Goal: Task Accomplishment & Management: Use online tool/utility

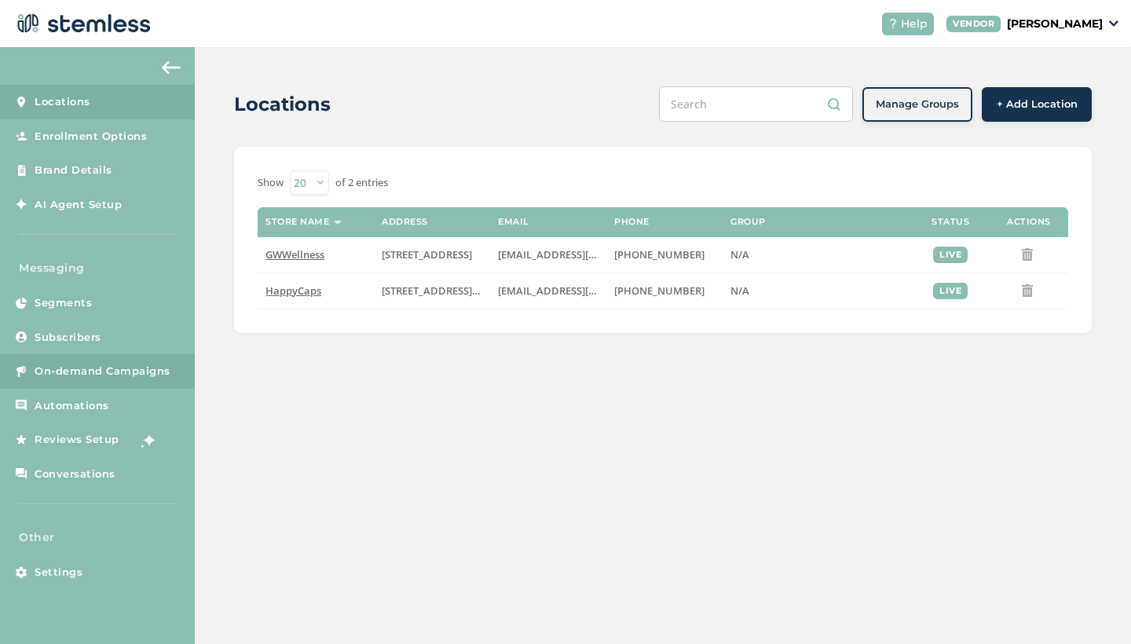
click at [77, 373] on span "On-demand Campaigns" at bounding box center [103, 372] width 136 height 16
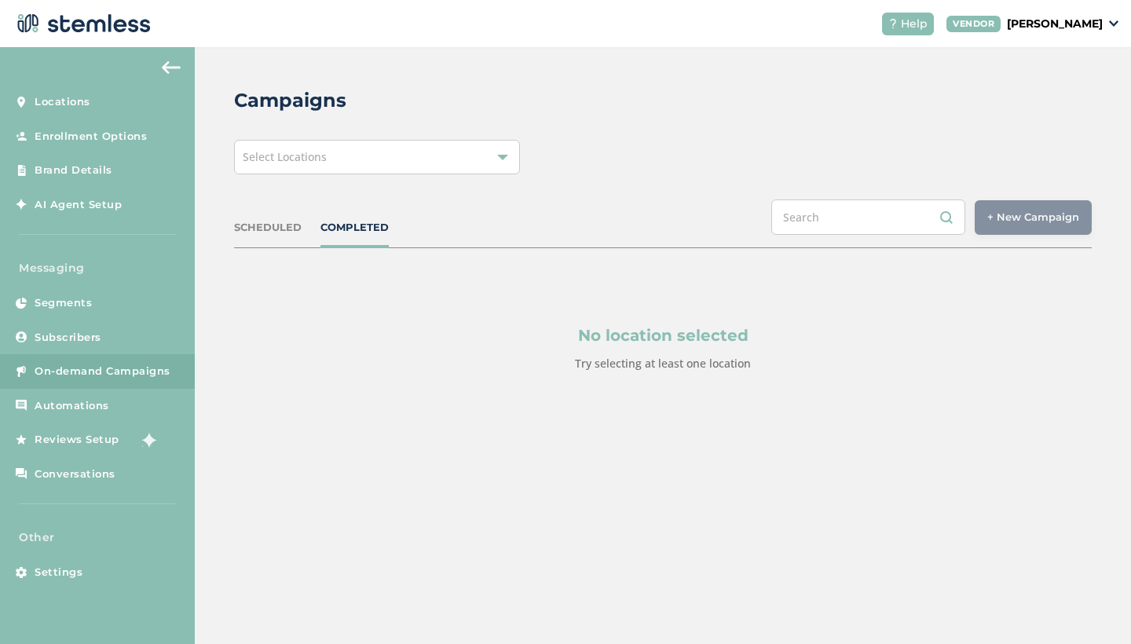
click at [394, 167] on div "Select Locations" at bounding box center [377, 157] width 286 height 35
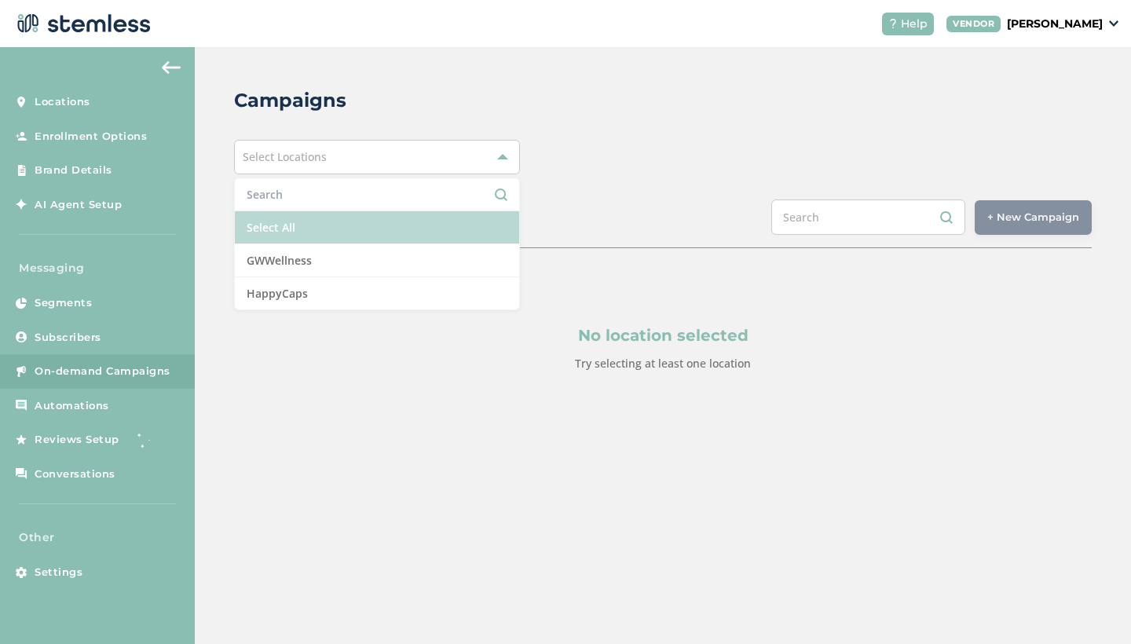
click at [347, 225] on li "Select All" at bounding box center [377, 227] width 284 height 33
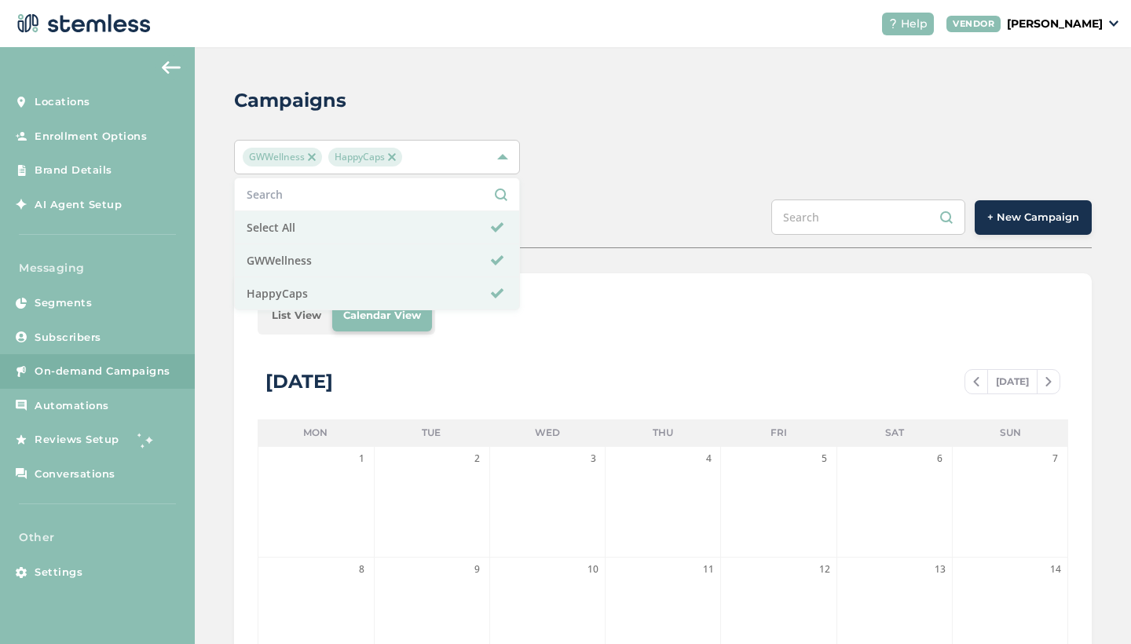
click at [284, 328] on li "List View" at bounding box center [296, 315] width 71 height 31
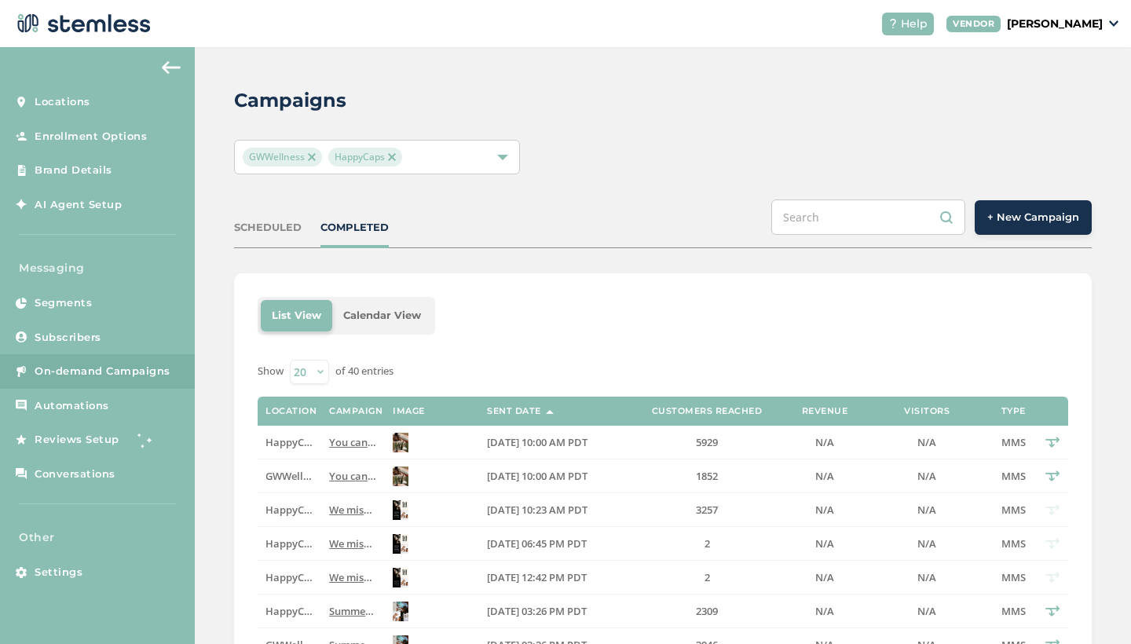
click at [1021, 225] on button "+ New Campaign" at bounding box center [1033, 217] width 117 height 35
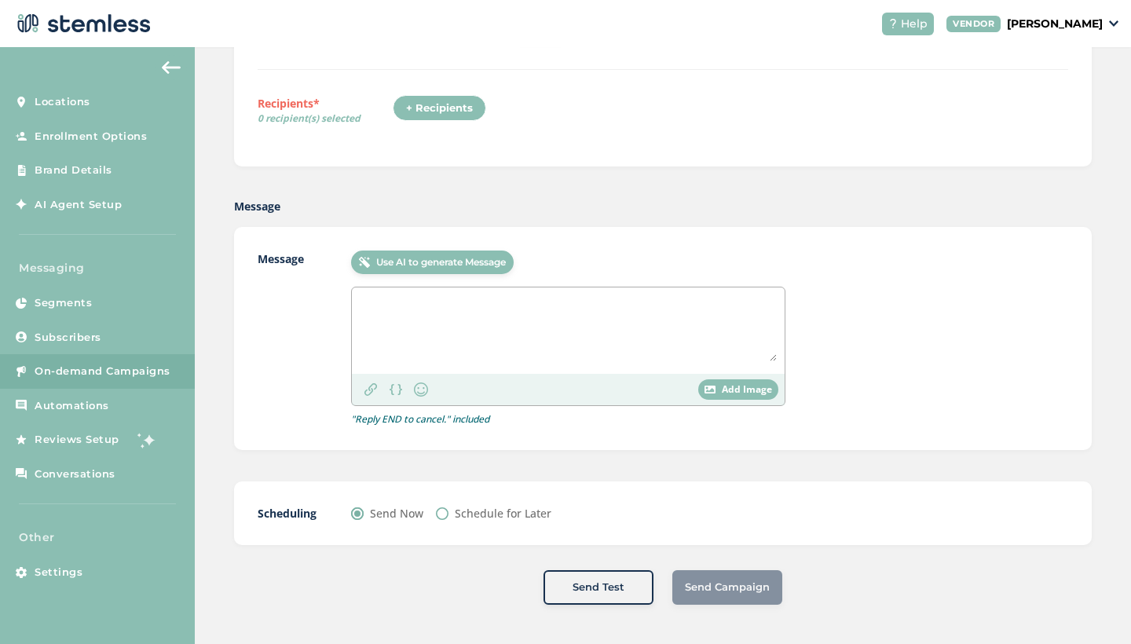
scroll to position [222, 0]
click at [753, 396] on span "Add Image" at bounding box center [747, 390] width 50 height 14
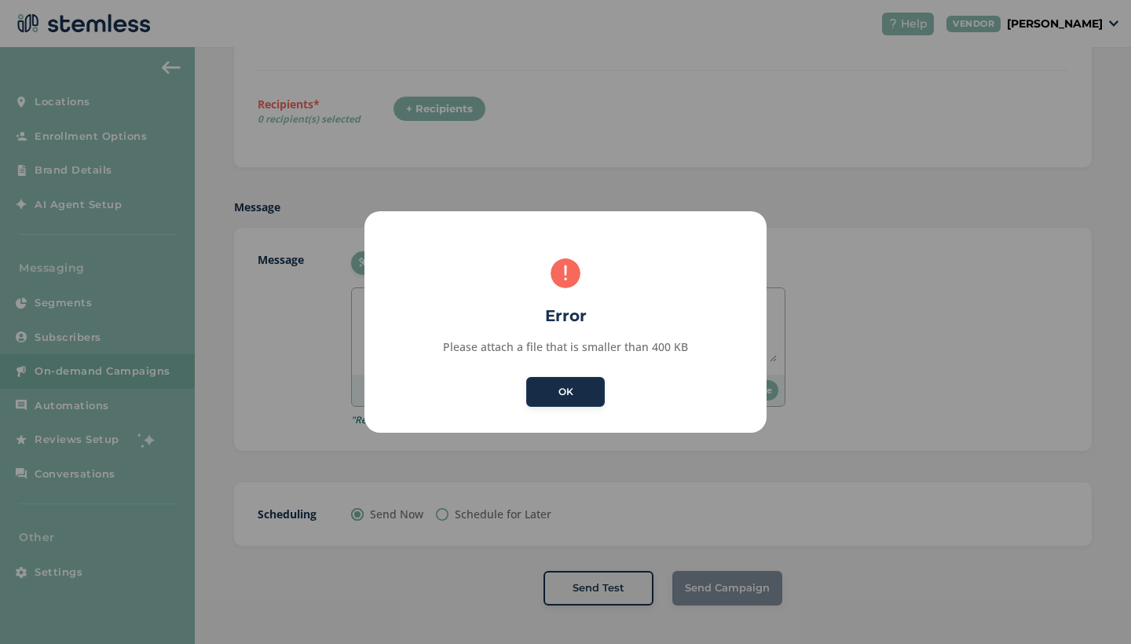
click at [584, 389] on button "OK" at bounding box center [565, 392] width 79 height 30
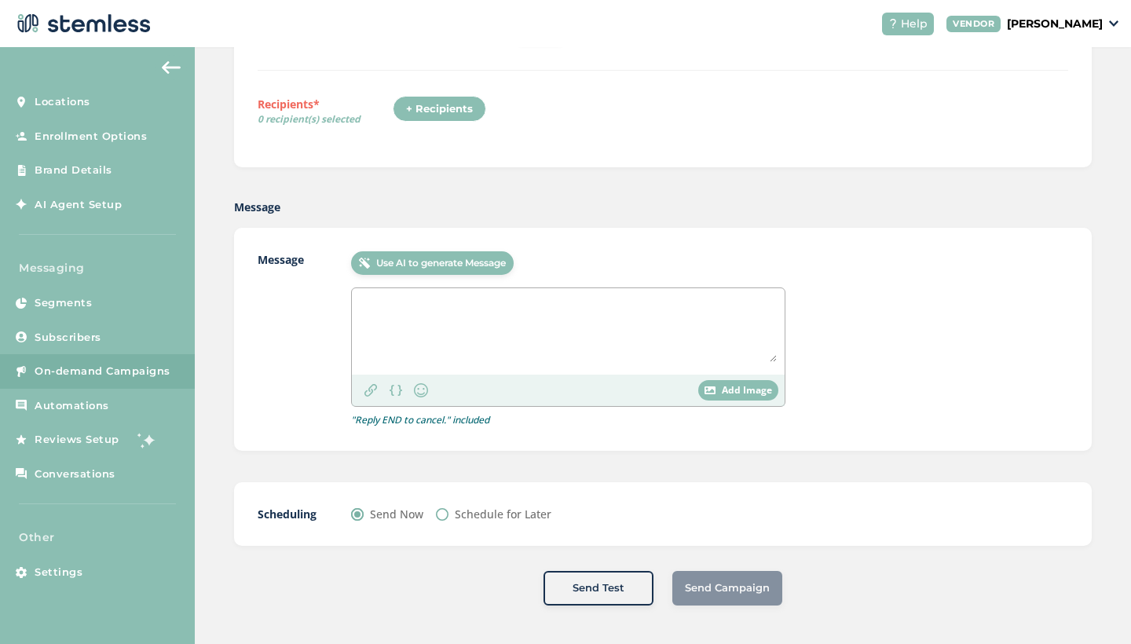
click at [760, 386] on span "Add Image" at bounding box center [747, 390] width 50 height 14
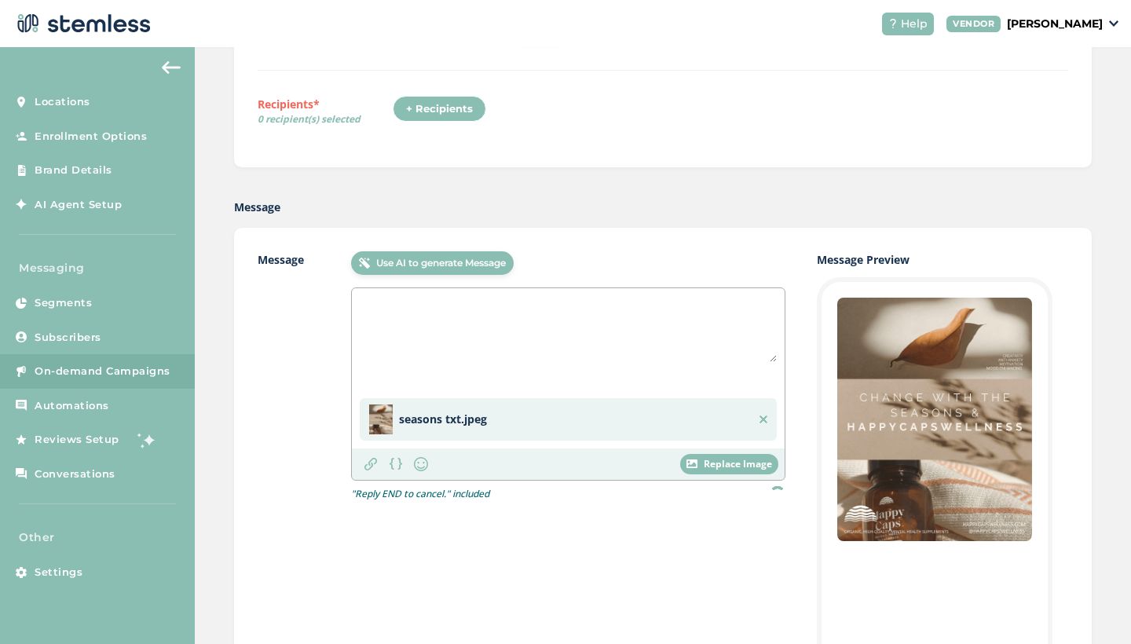
click at [498, 328] on textarea at bounding box center [568, 329] width 417 height 66
type textarea "D"
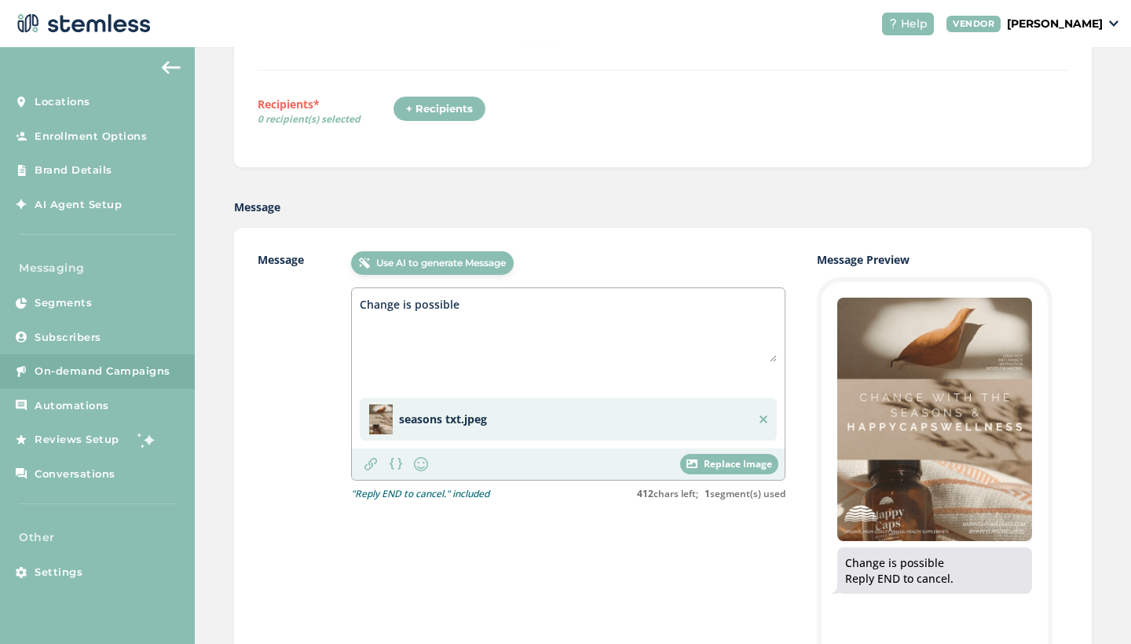
drag, startPoint x: 500, startPoint y: 317, endPoint x: 356, endPoint y: 307, distance: 144.9
click at [356, 307] on div "Change is possible seasons txt.jpeg" at bounding box center [568, 368] width 433 height 160
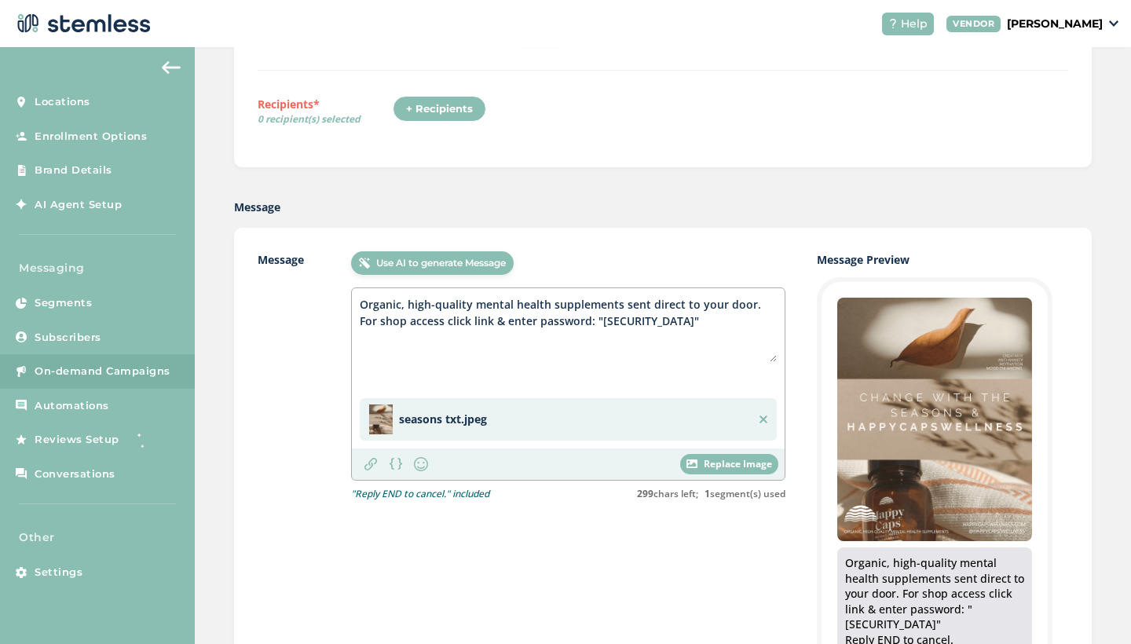
click at [679, 304] on textarea "Organic, high-quality mental health supplements sent direct to your door. For s…" at bounding box center [568, 329] width 417 height 66
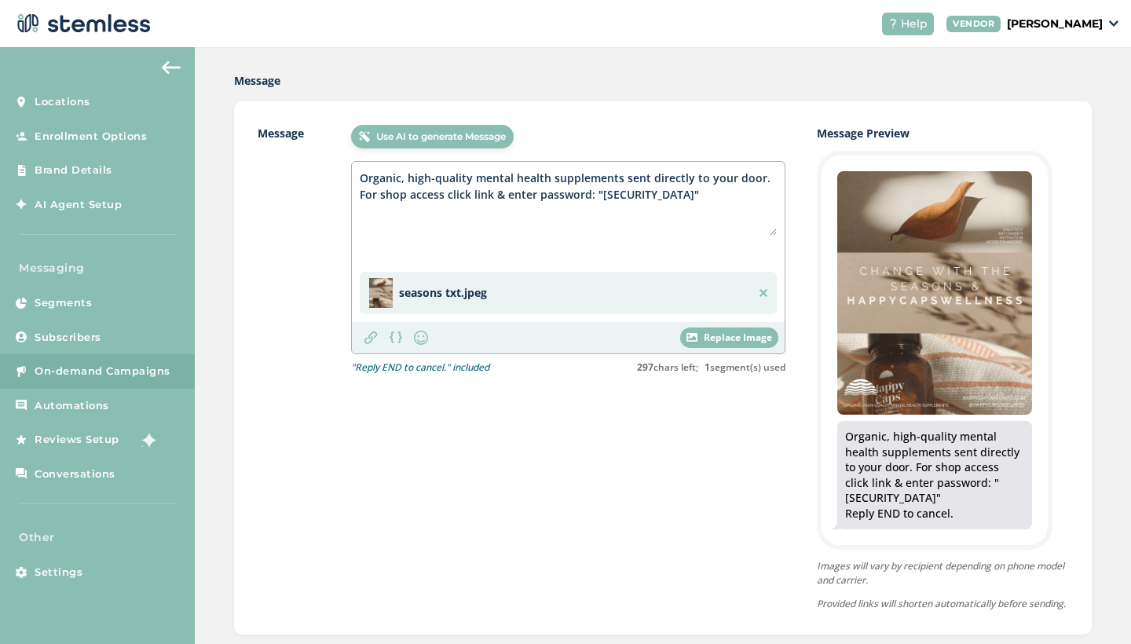
scroll to position [350, 0]
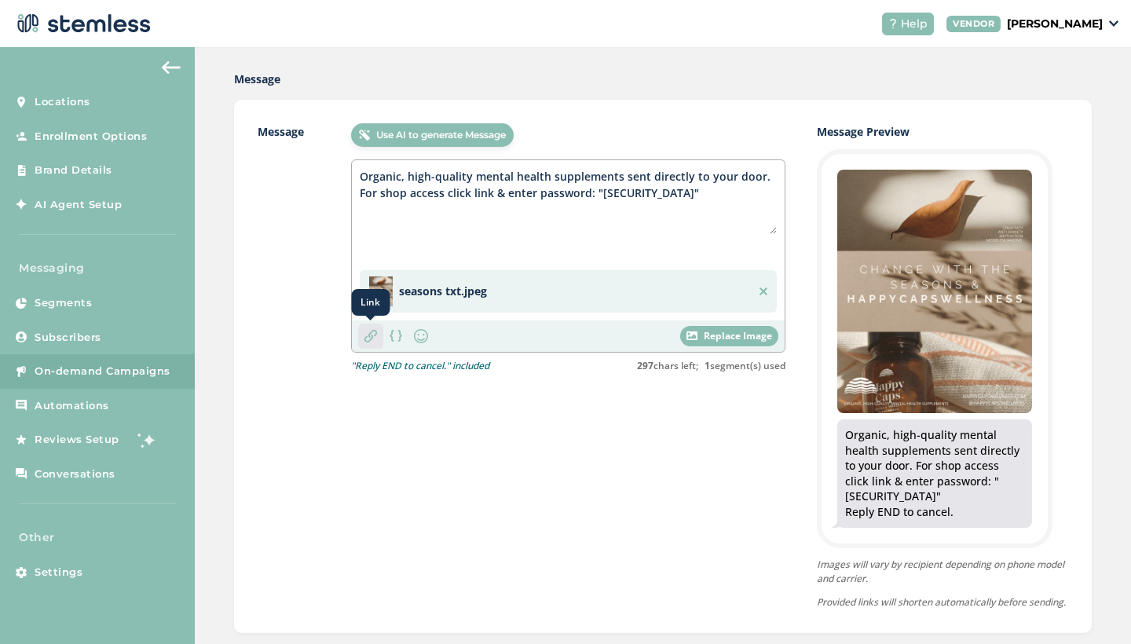
type textarea "Organic, high-quality mental health supplements sent directly to your door. For…"
click at [364, 340] on img at bounding box center [370, 336] width 13 height 13
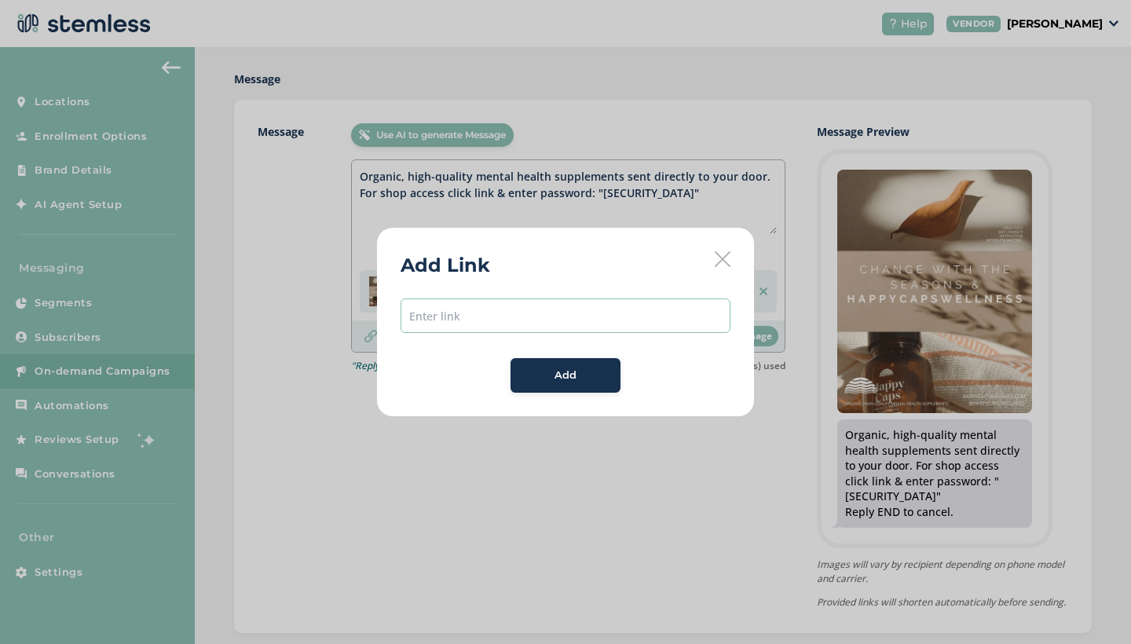
click at [515, 311] on input "text" at bounding box center [566, 316] width 330 height 35
paste input "https://shop.happycapswellness.com/password"
type input "https://shop.happycapswellness.com/password"
click at [588, 382] on div "Add" at bounding box center [565, 376] width 85 height 16
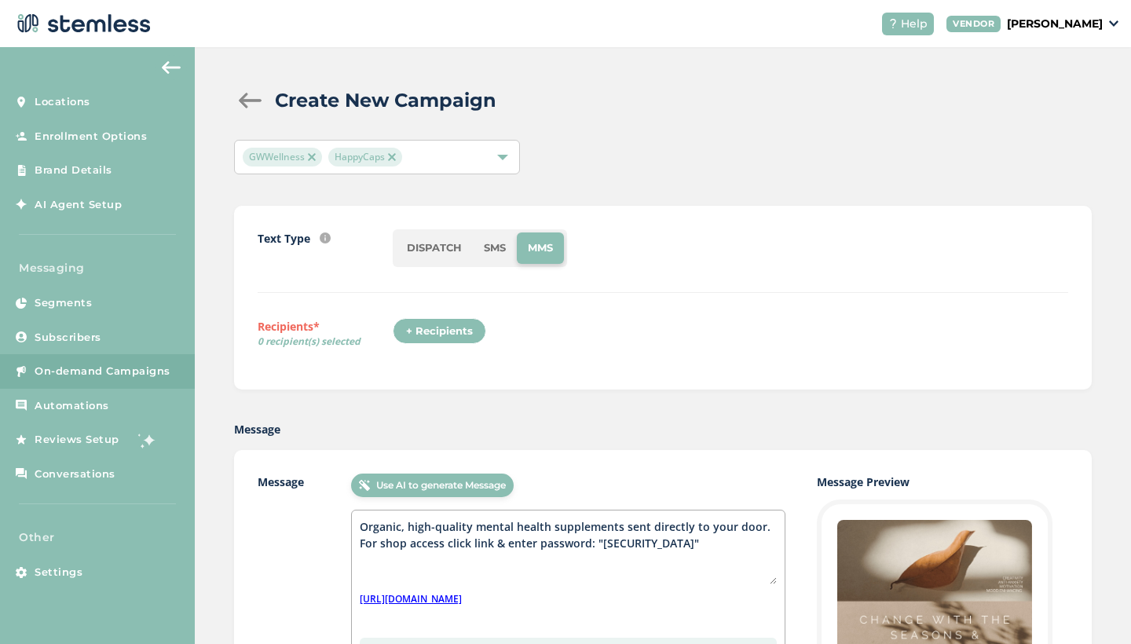
scroll to position [0, 0]
click at [419, 324] on div "+ Recipients" at bounding box center [439, 331] width 93 height 27
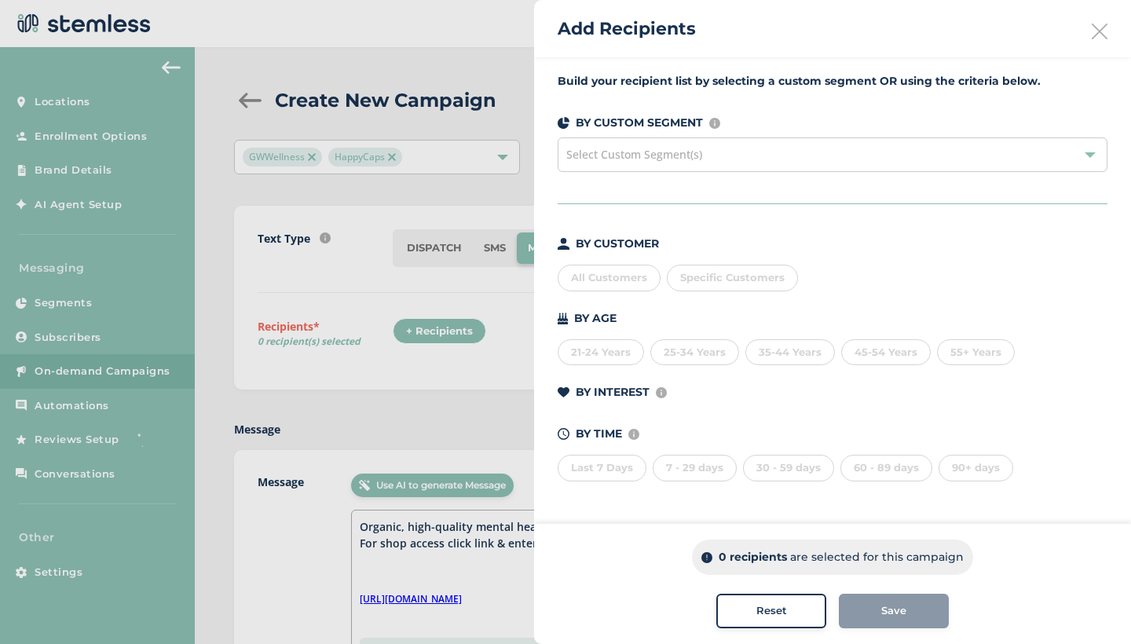
click at [651, 155] on span "Select Custom Segment(s)" at bounding box center [634, 154] width 136 height 15
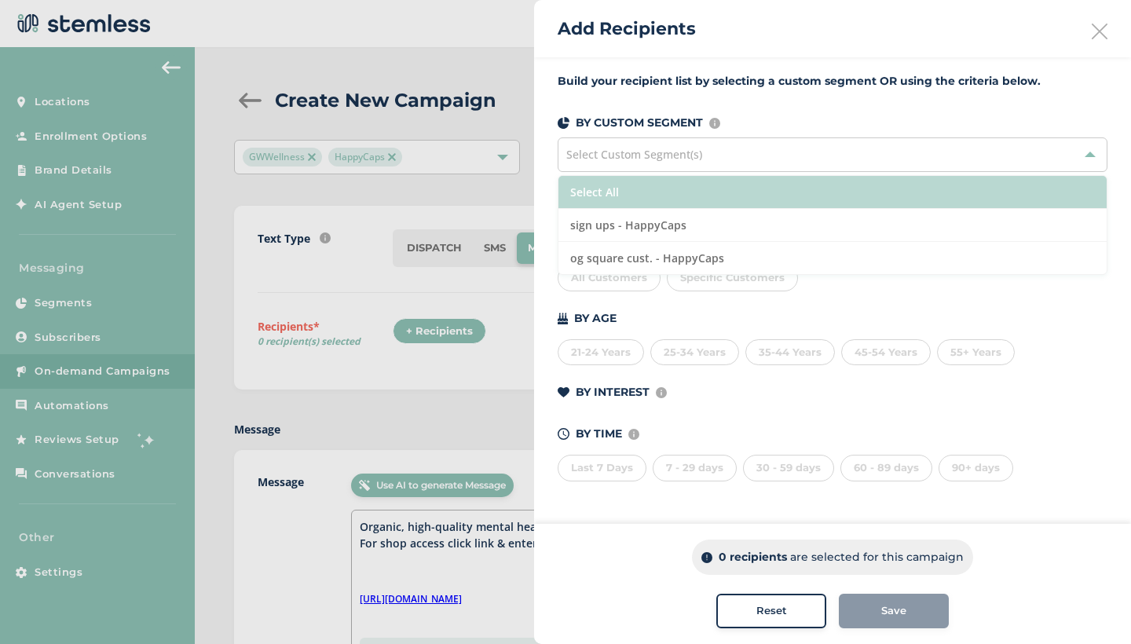
click at [619, 196] on li "Select All" at bounding box center [833, 192] width 548 height 33
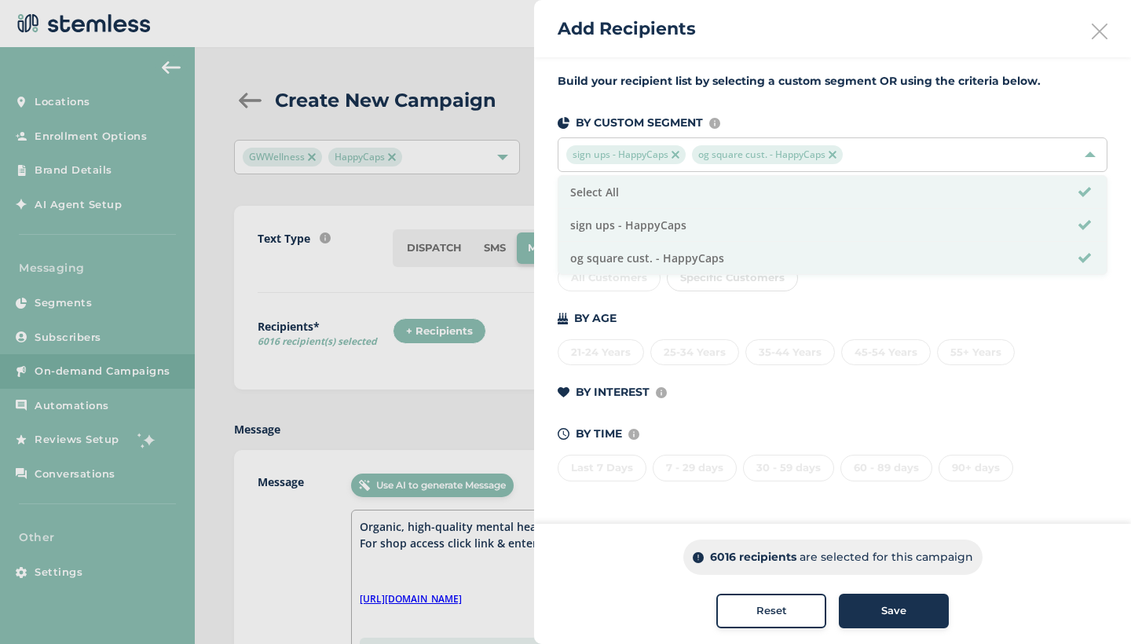
click at [641, 317] on div "BY AGE" at bounding box center [833, 318] width 550 height 16
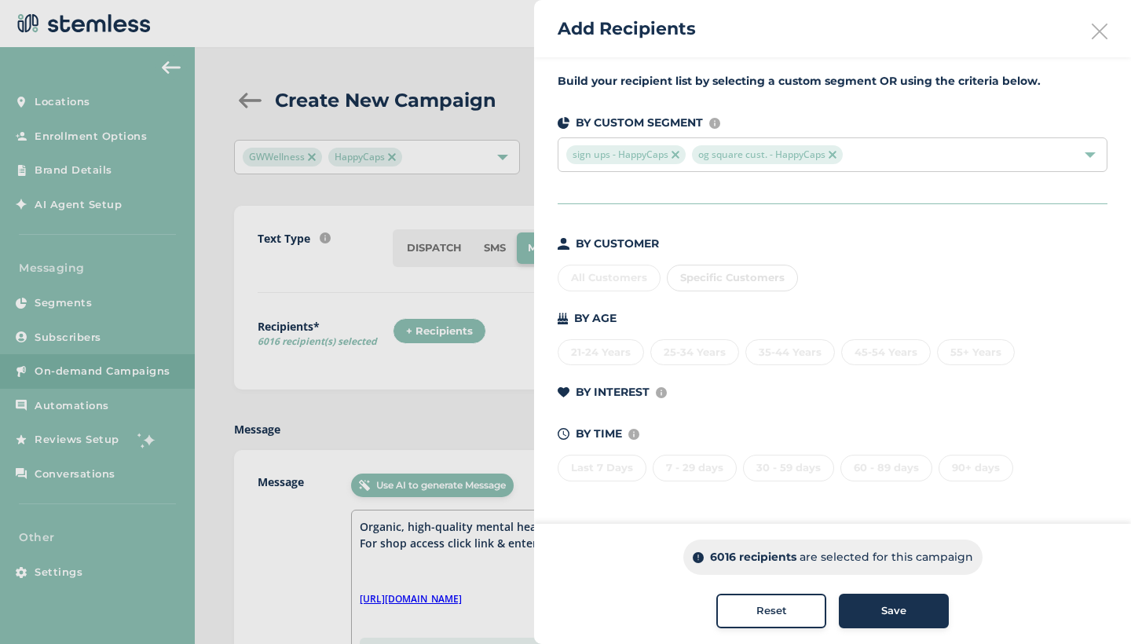
click at [1016, 147] on div "sign ups - HappyCaps og square cust. - HappyCaps" at bounding box center [824, 154] width 517 height 19
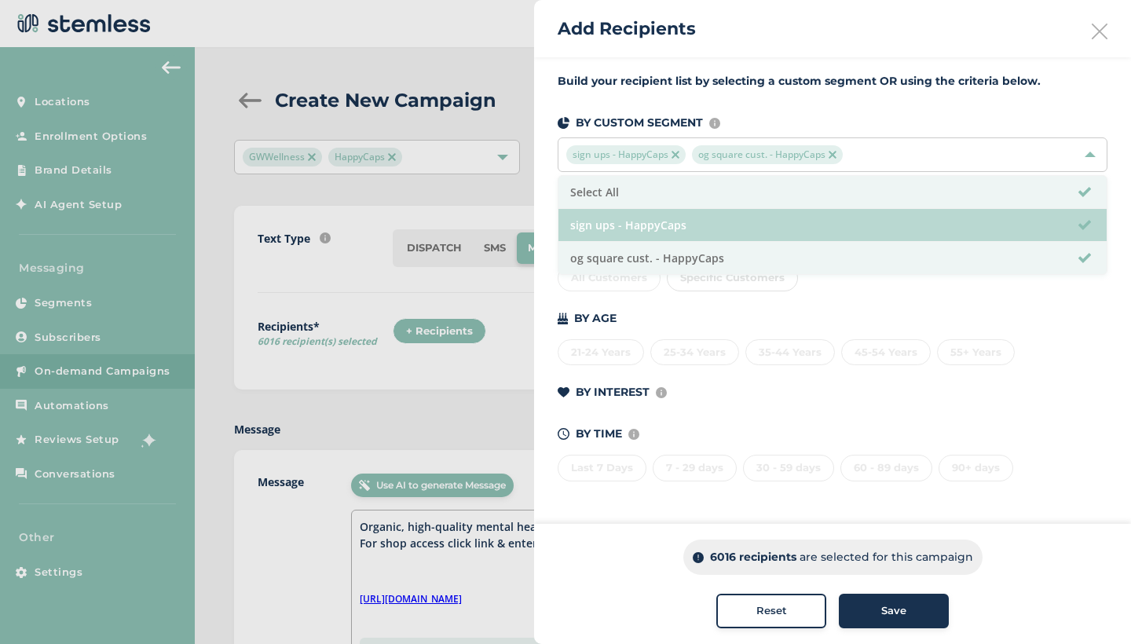
click at [1082, 227] on span at bounding box center [1085, 225] width 13 height 13
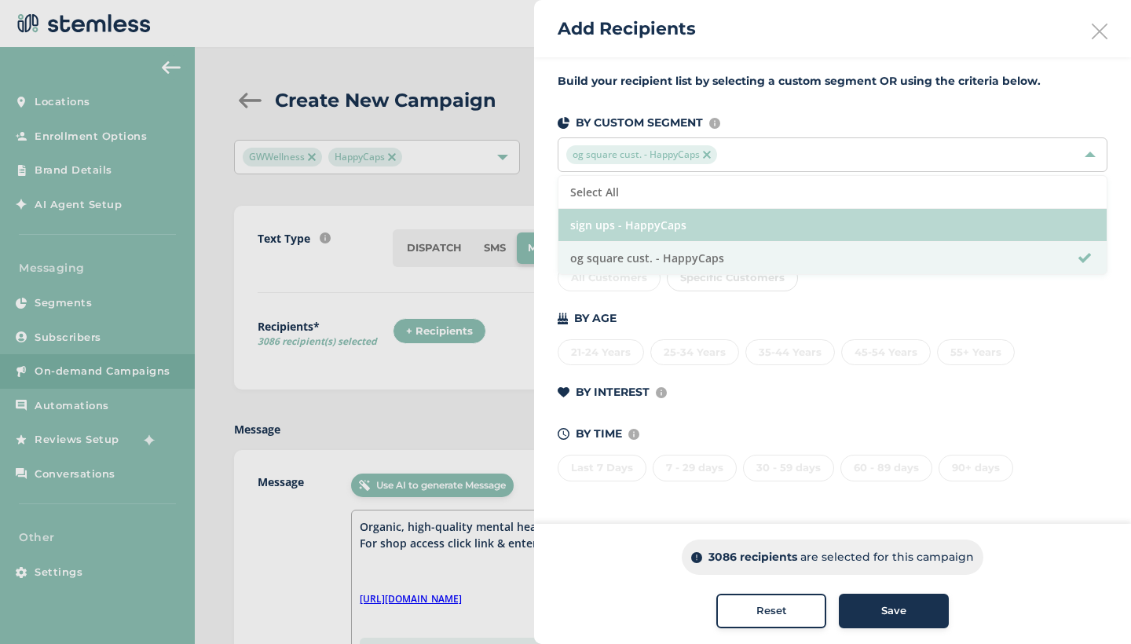
click at [707, 153] on img at bounding box center [707, 155] width 8 height 8
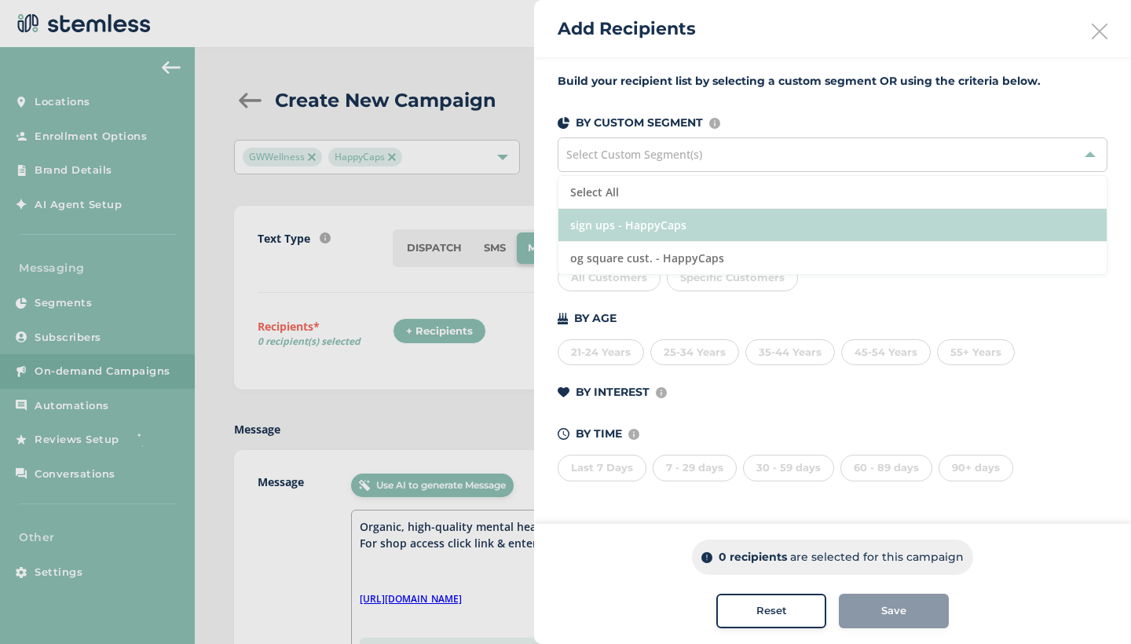
click at [704, 311] on div "BY AGE" at bounding box center [833, 318] width 550 height 16
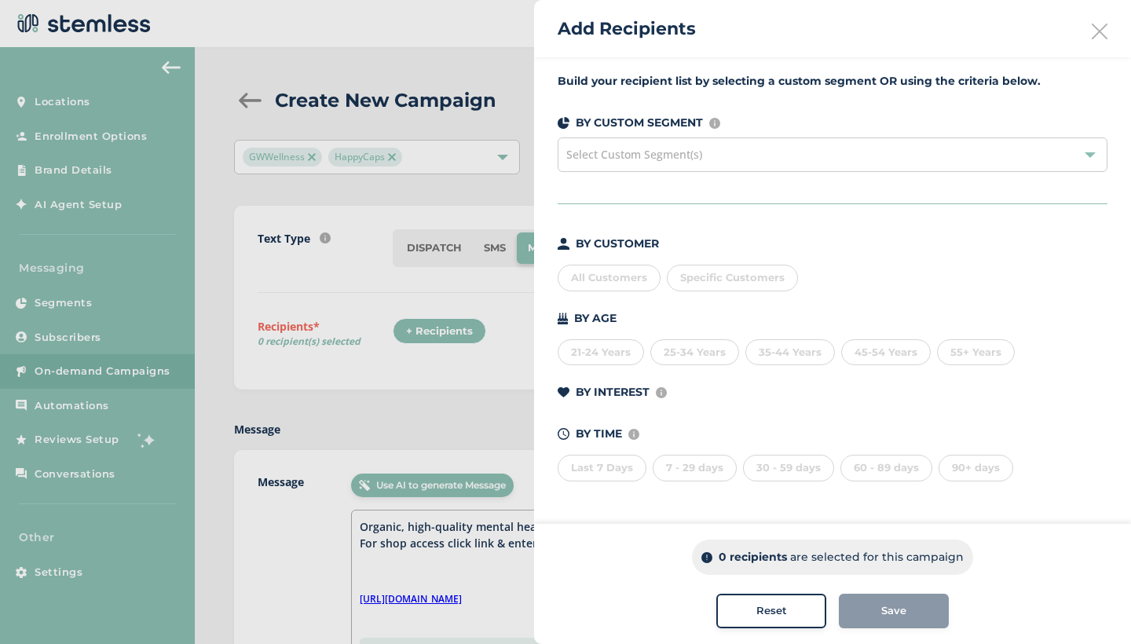
click at [621, 282] on div "All Customers" at bounding box center [609, 278] width 103 height 27
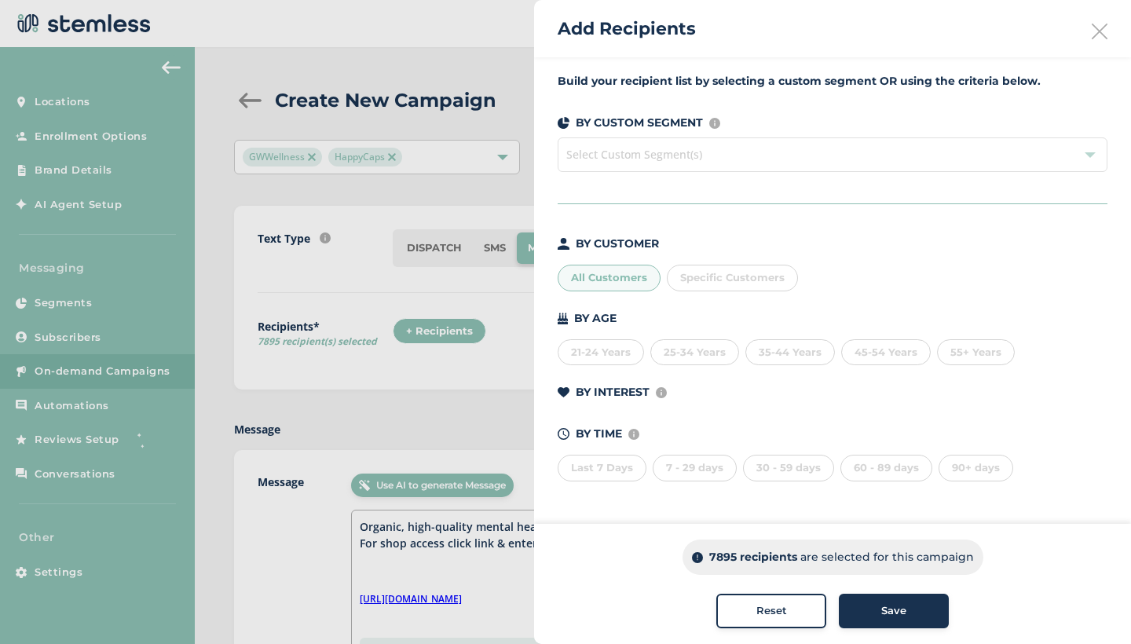
click at [883, 609] on span "Save" at bounding box center [893, 611] width 25 height 16
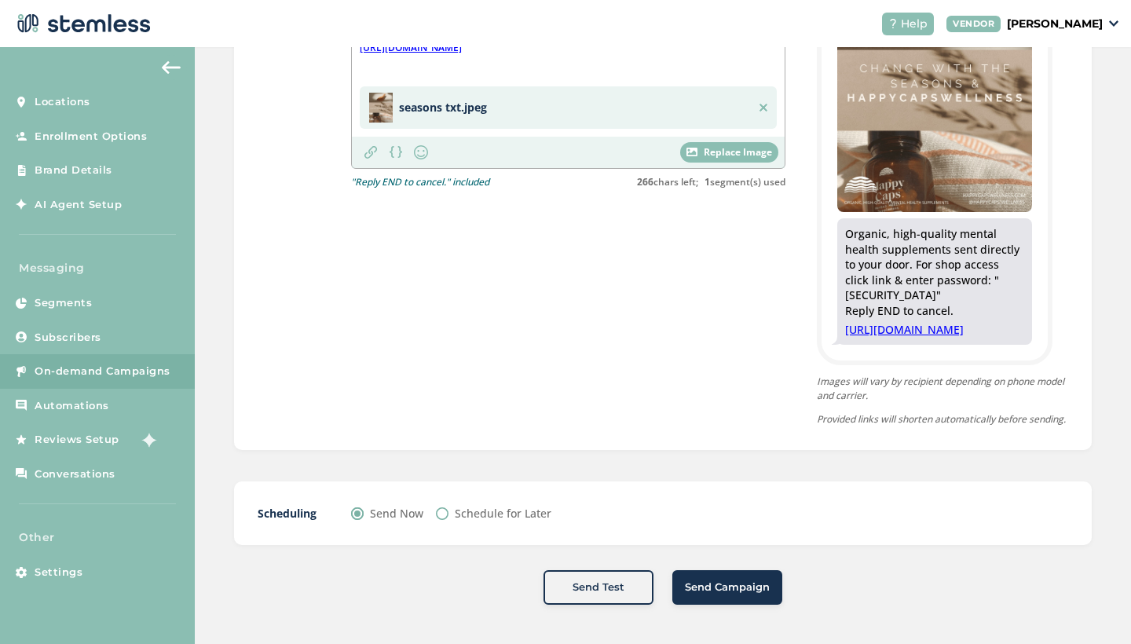
scroll to position [577, 0]
click at [896, 322] on link "https://shop.happycapswellness.com/password" at bounding box center [934, 330] width 179 height 16
click at [712, 588] on span "Send Campaign" at bounding box center [727, 588] width 85 height 16
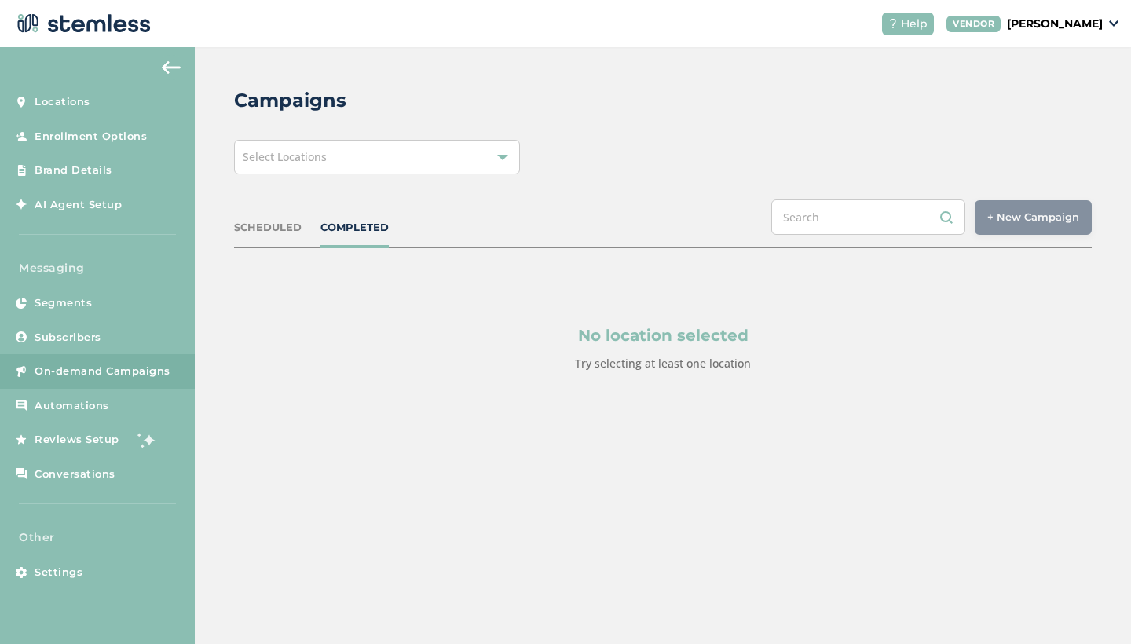
click at [429, 158] on div "Select Locations" at bounding box center [377, 157] width 286 height 35
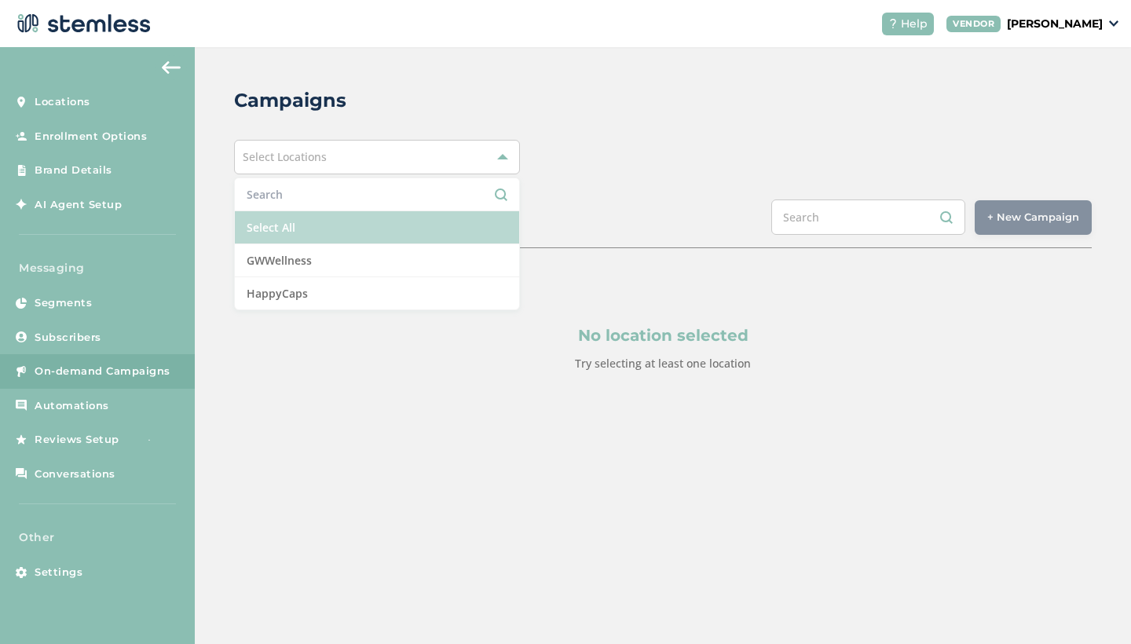
click at [314, 224] on li "Select All" at bounding box center [377, 227] width 284 height 33
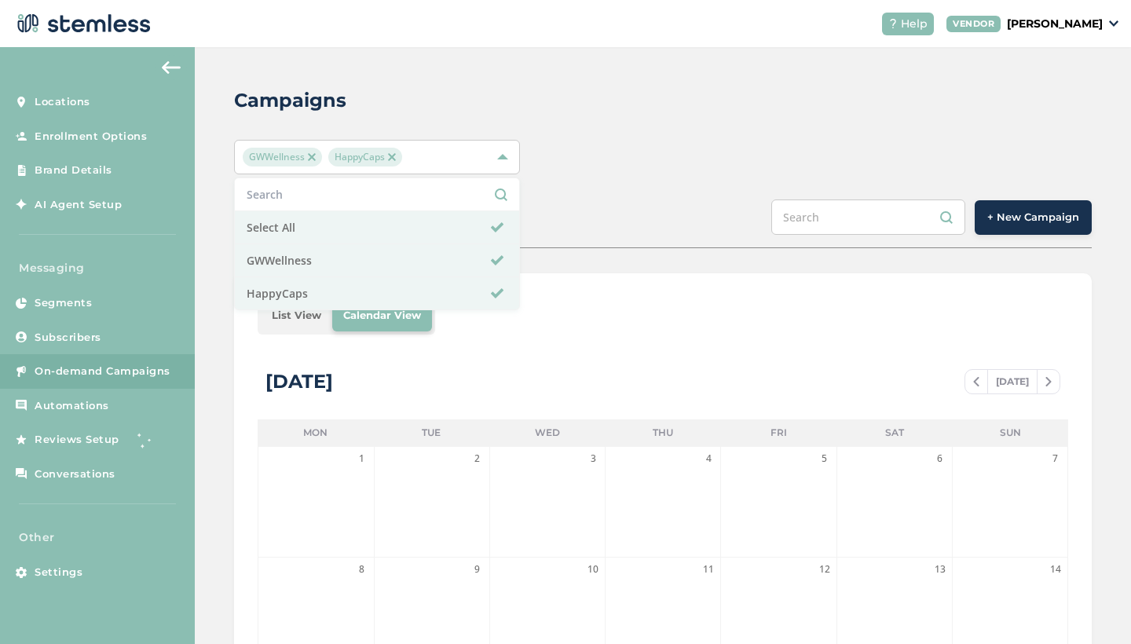
click at [648, 317] on div "List View Calendar View" at bounding box center [663, 316] width 811 height 38
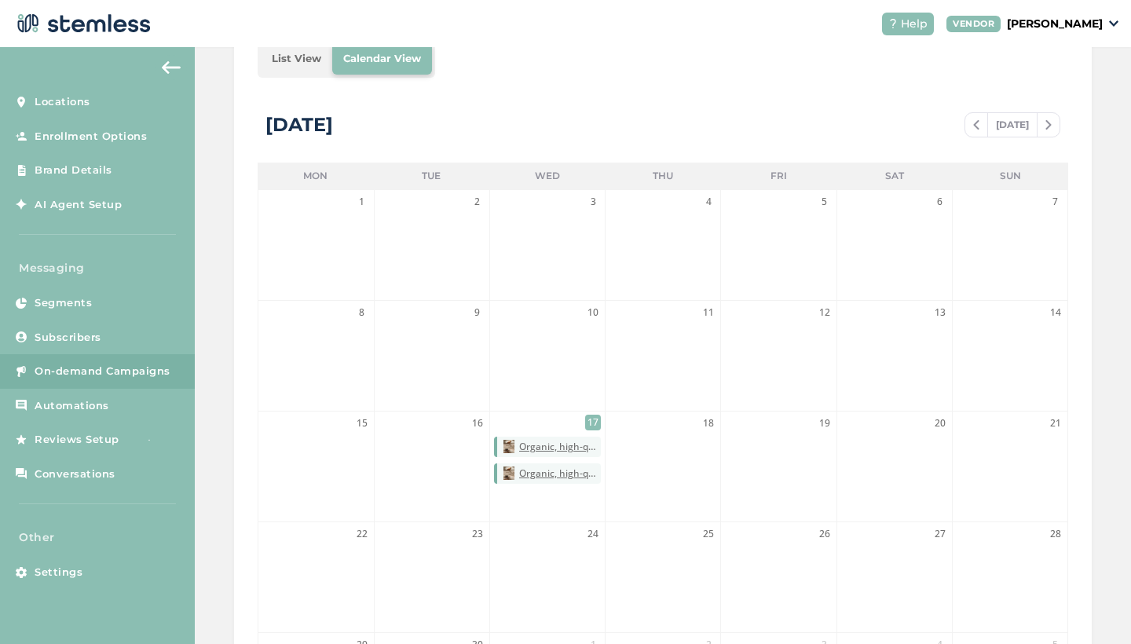
scroll to position [247, 0]
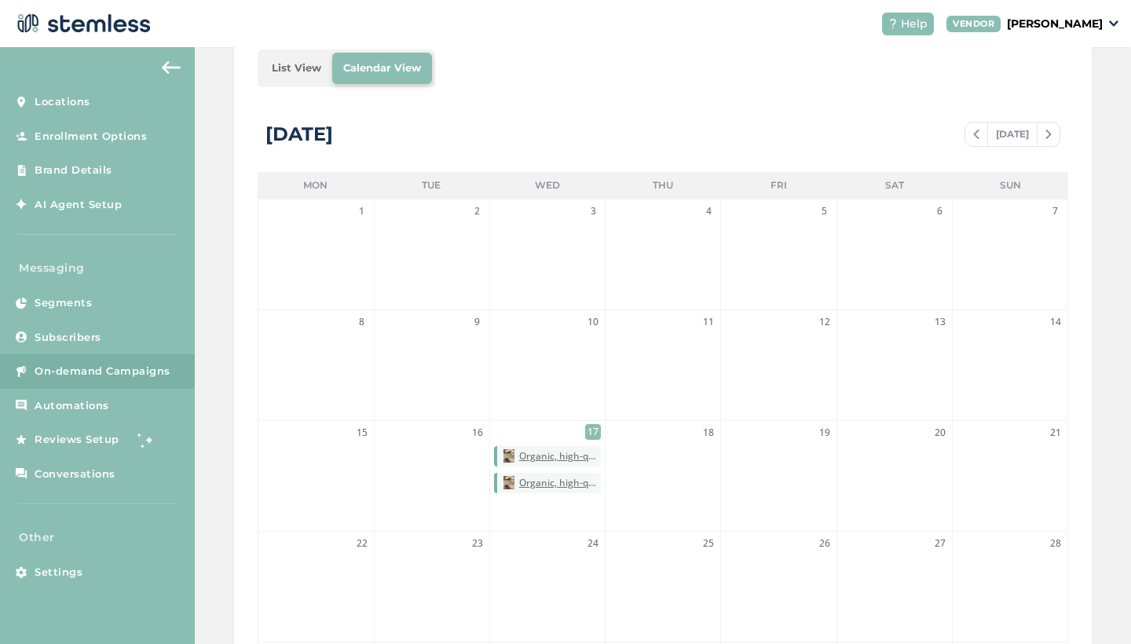
click at [978, 133] on img at bounding box center [976, 134] width 6 height 9
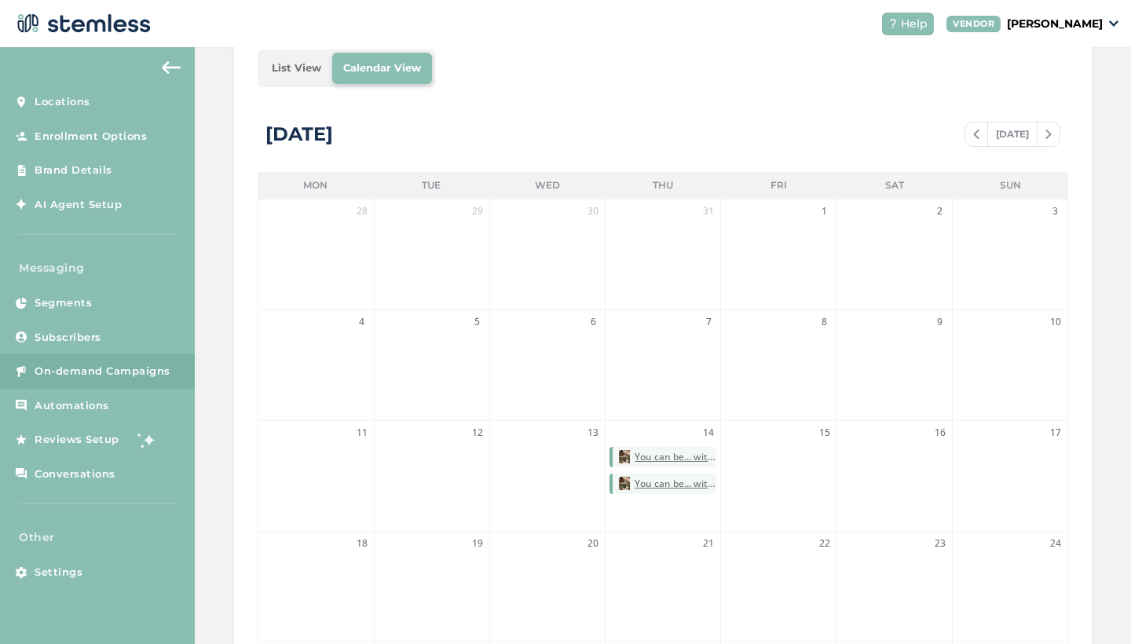
click at [1046, 134] on img at bounding box center [1049, 134] width 6 height 9
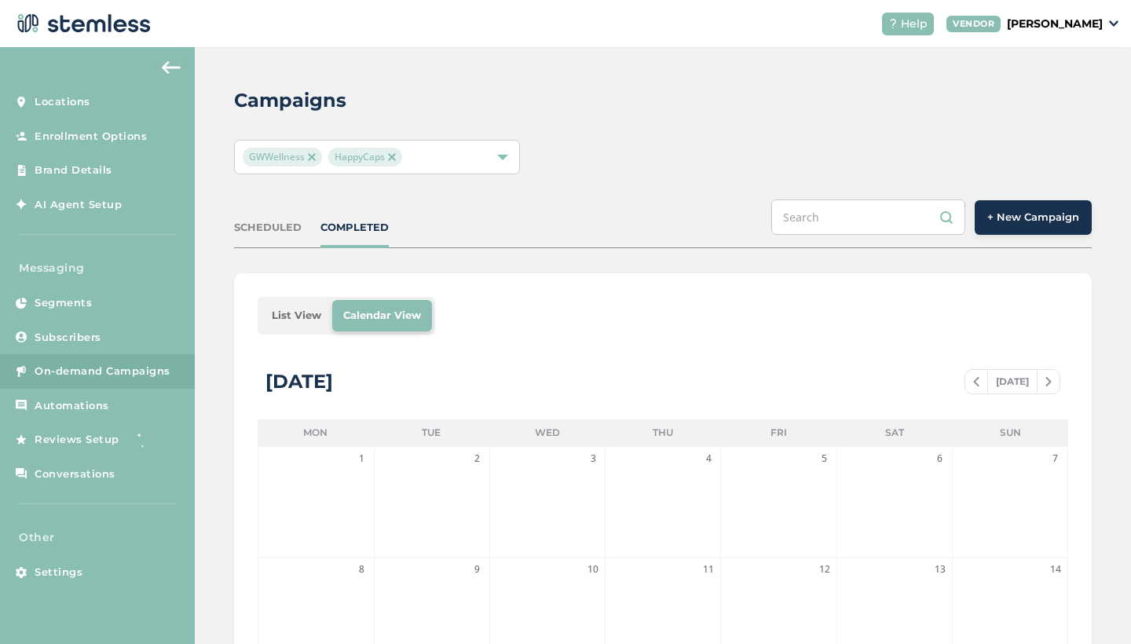
scroll to position [0, 0]
click at [169, 71] on img at bounding box center [171, 67] width 19 height 13
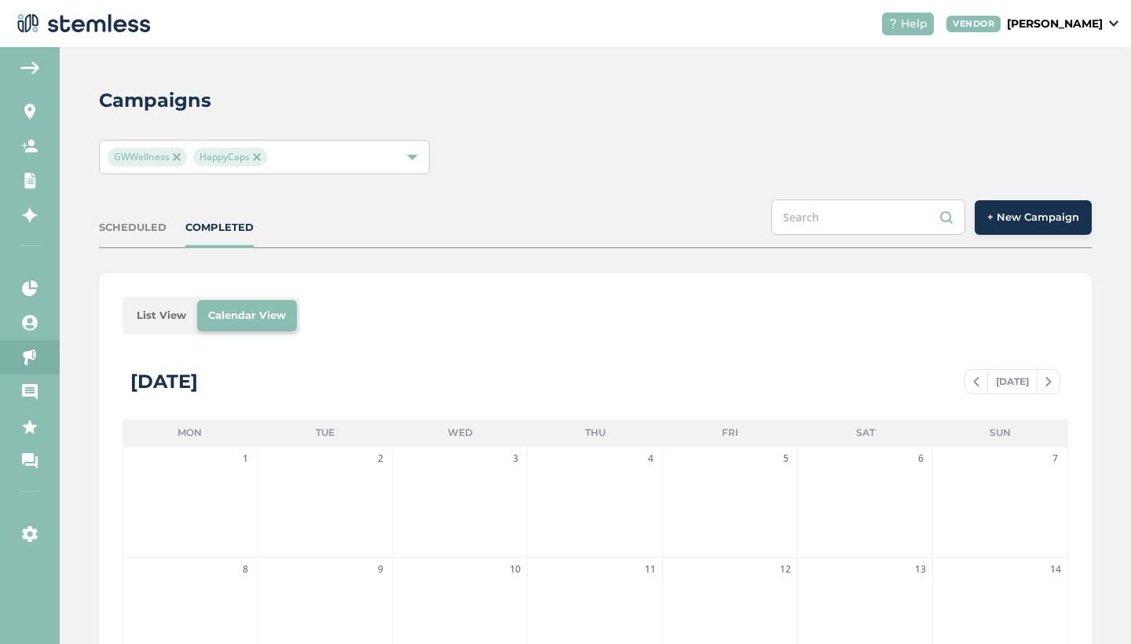
click at [167, 313] on li "List View" at bounding box center [161, 315] width 71 height 31
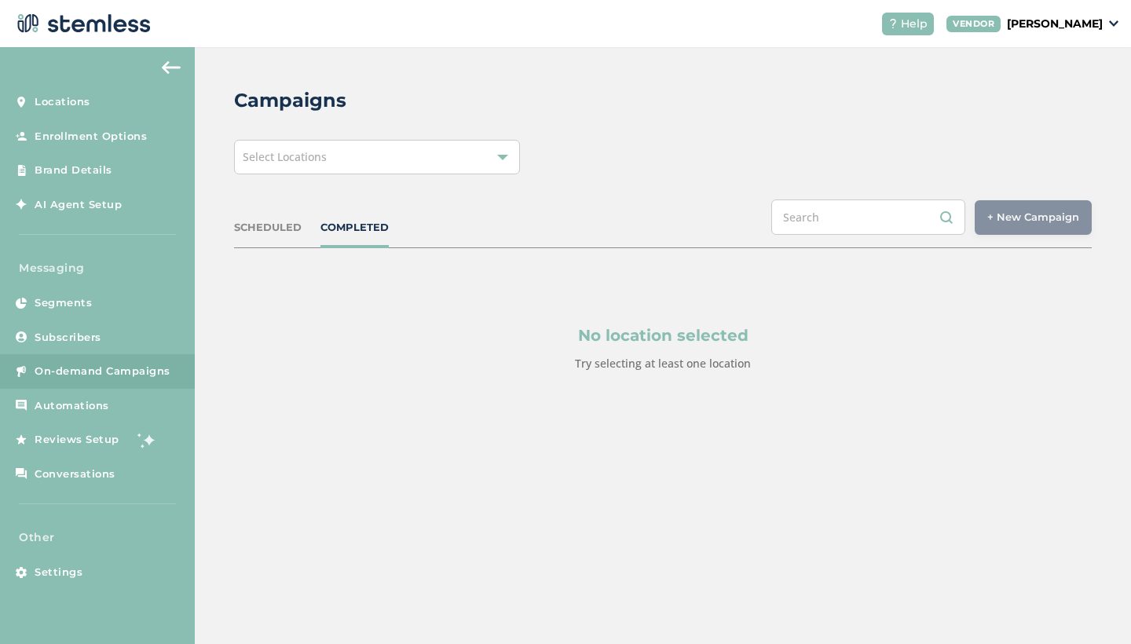
click at [500, 166] on div "Select Locations" at bounding box center [377, 157] width 286 height 35
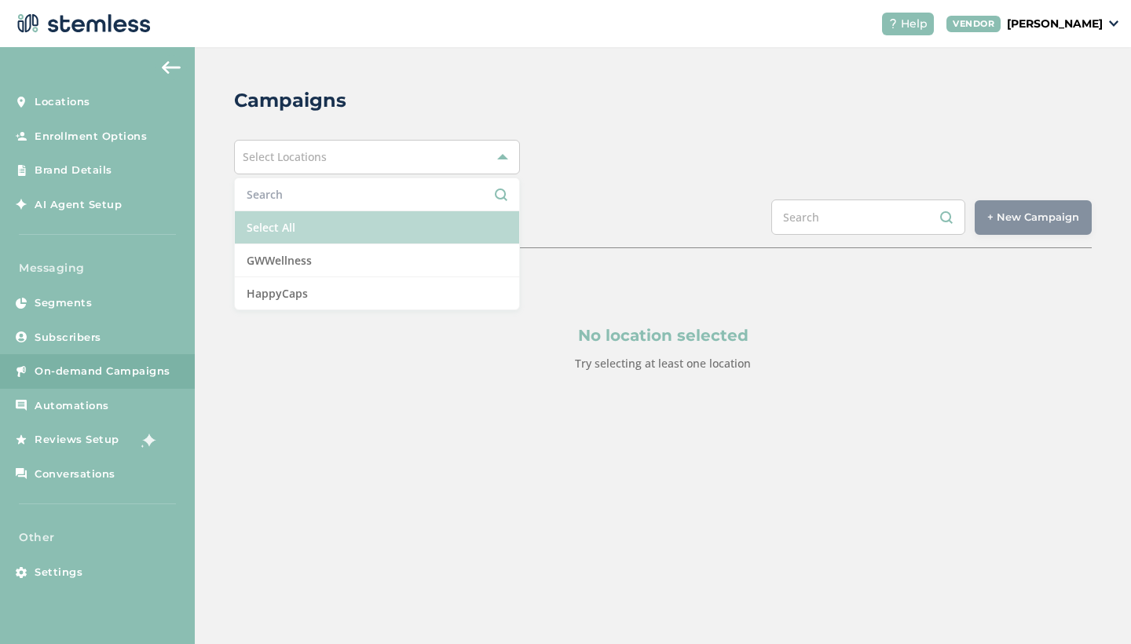
click at [372, 223] on li "Select All" at bounding box center [377, 227] width 284 height 33
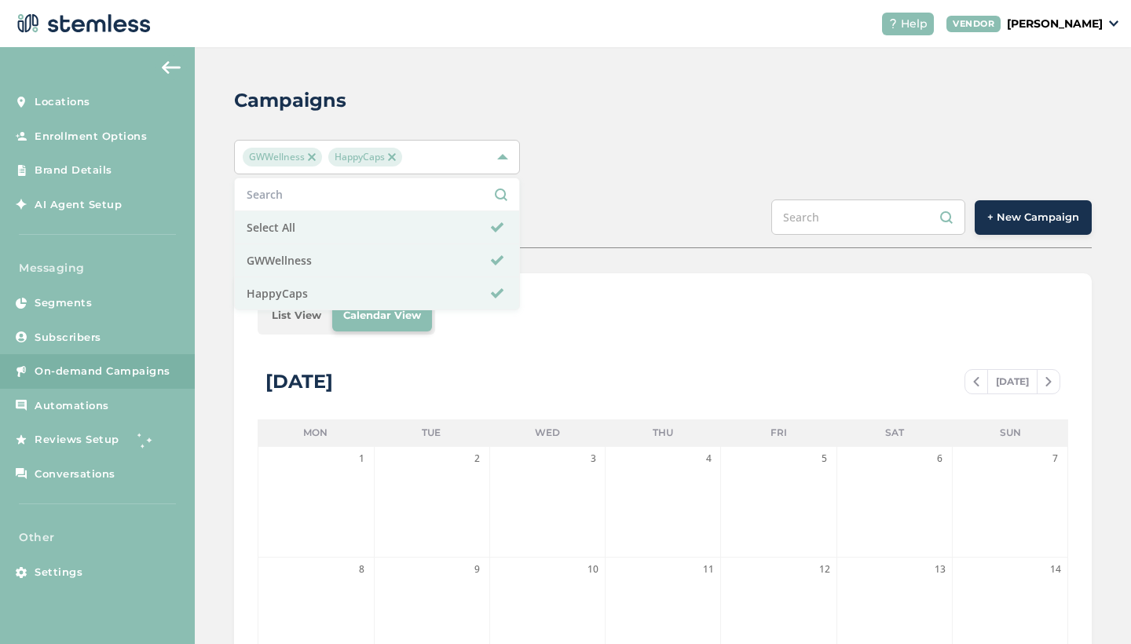
click at [289, 316] on li "List View" at bounding box center [296, 315] width 71 height 31
